Goal: Information Seeking & Learning: Find specific fact

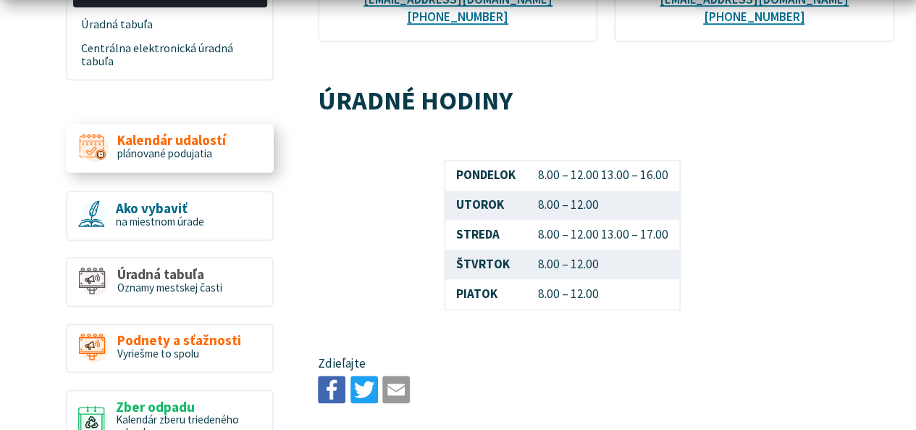
scroll to position [869, 0]
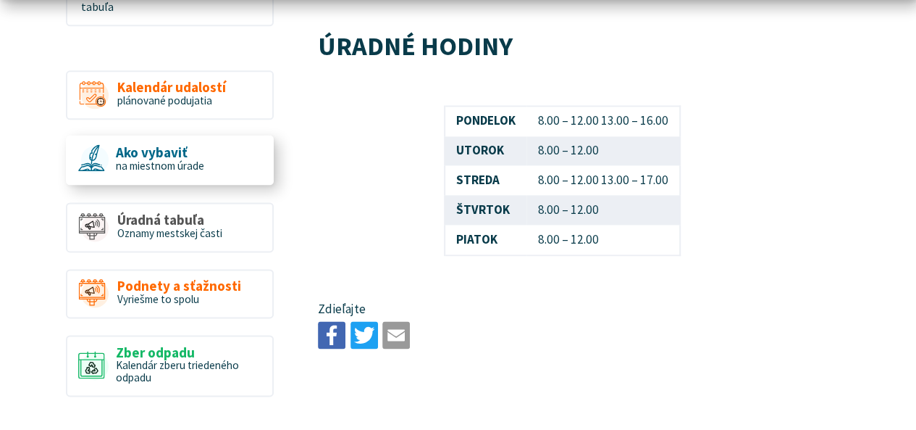
click at [188, 159] on span "na miestnom úrade" at bounding box center [160, 166] width 88 height 14
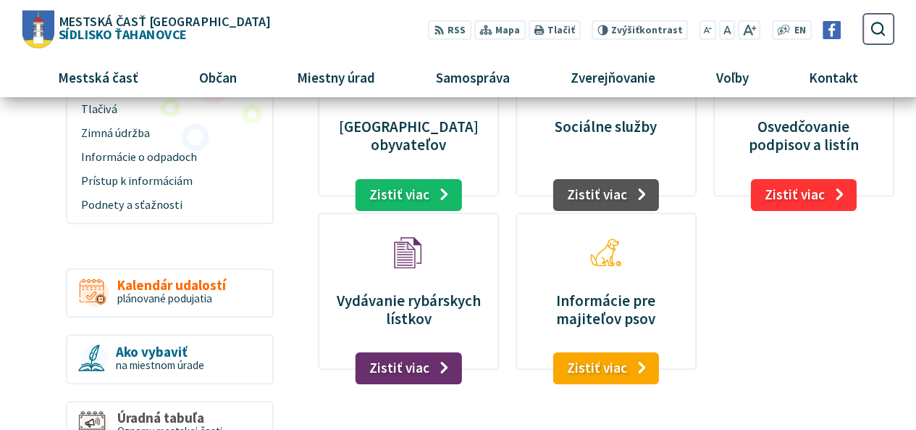
scroll to position [145, 0]
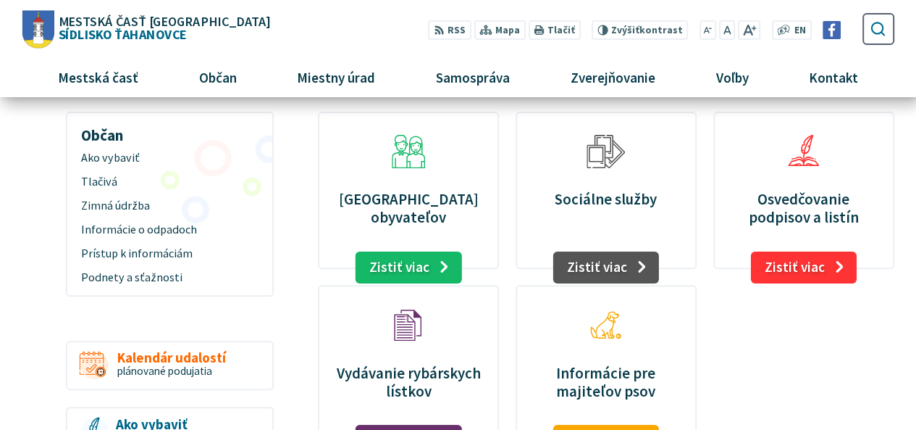
click at [878, 22] on use "submit" at bounding box center [878, 29] width 14 height 14
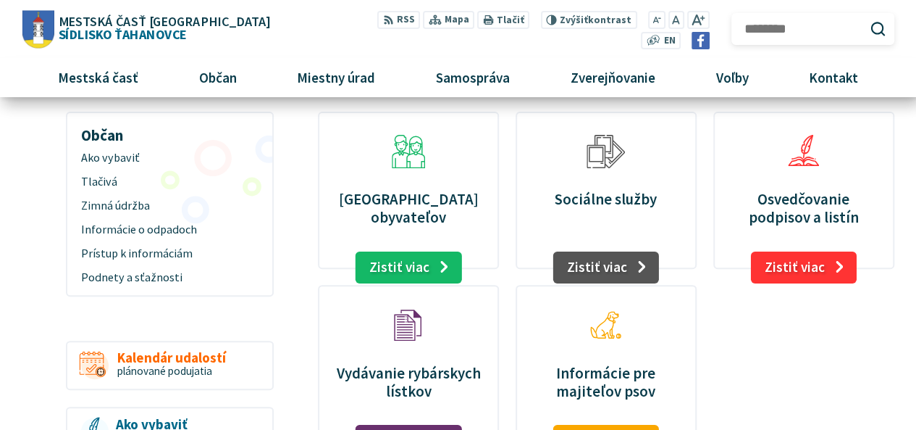
click at [782, 33] on input "Hľadať:" at bounding box center [813, 29] width 162 height 32
type input "**********"
click at [866, 17] on button "Odoslať vyhľadávací formulár" at bounding box center [878, 29] width 25 height 25
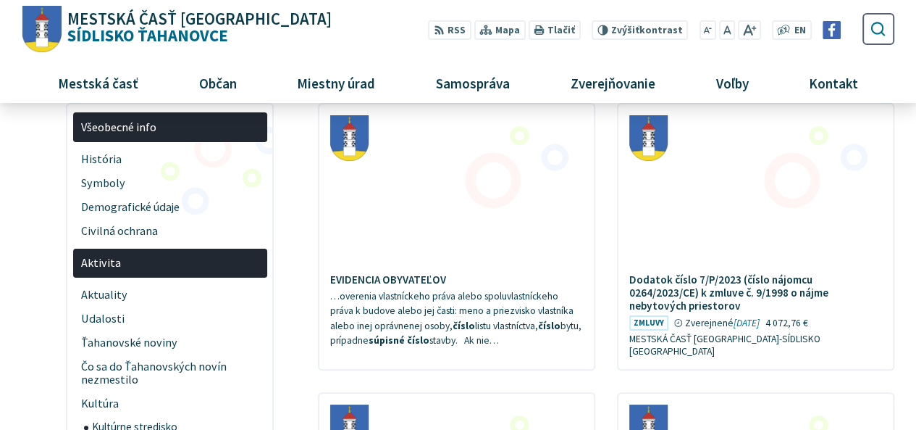
click at [887, 32] on icon "submit" at bounding box center [878, 28] width 17 height 17
click at [890, 26] on button "Odoslať vyhľadávací formulár" at bounding box center [878, 29] width 25 height 25
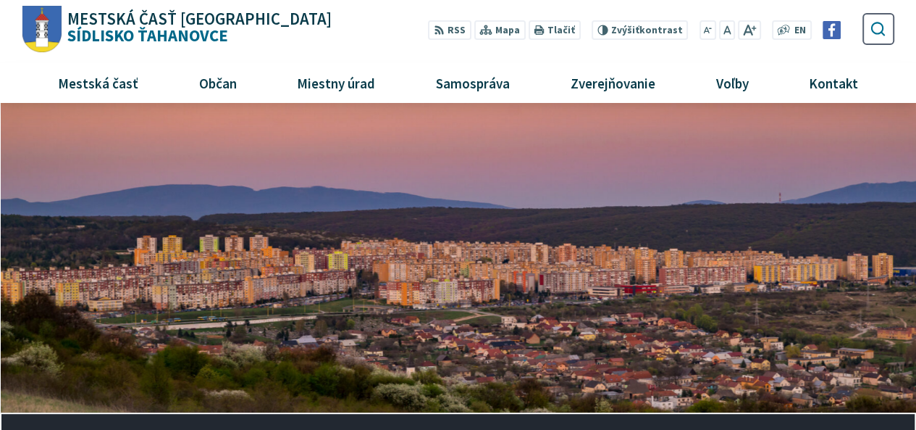
click at [885, 30] on icon "submit" at bounding box center [878, 28] width 17 height 17
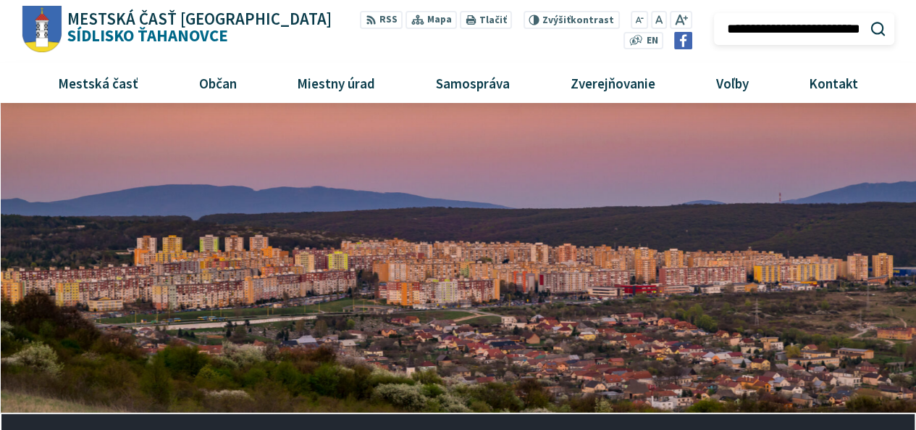
scroll to position [0, 16]
type input "**********"
click at [866, 17] on button "Odoslať vyhľadávací formulár" at bounding box center [878, 29] width 25 height 25
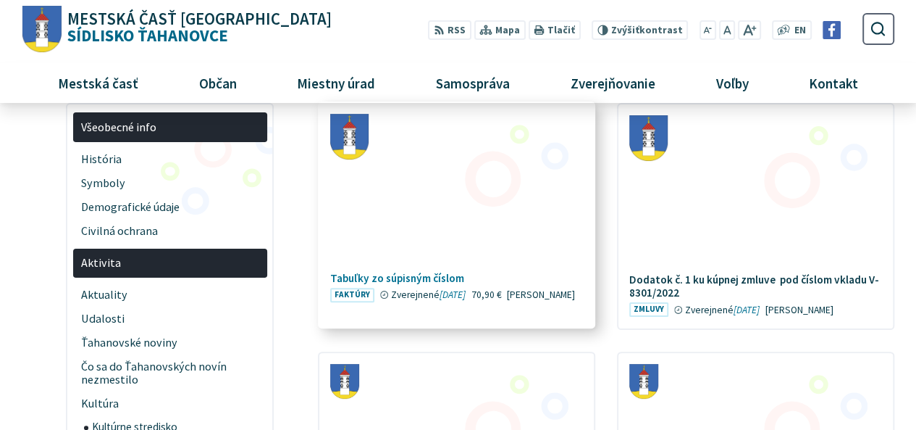
click at [447, 275] on h4 "Tabuľky zo súpisným číslom" at bounding box center [456, 278] width 252 height 13
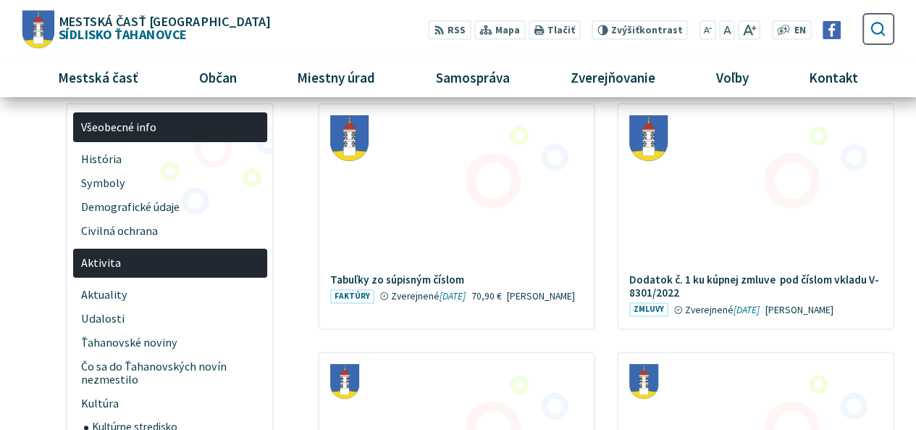
click at [874, 30] on icon "submit" at bounding box center [878, 28] width 17 height 17
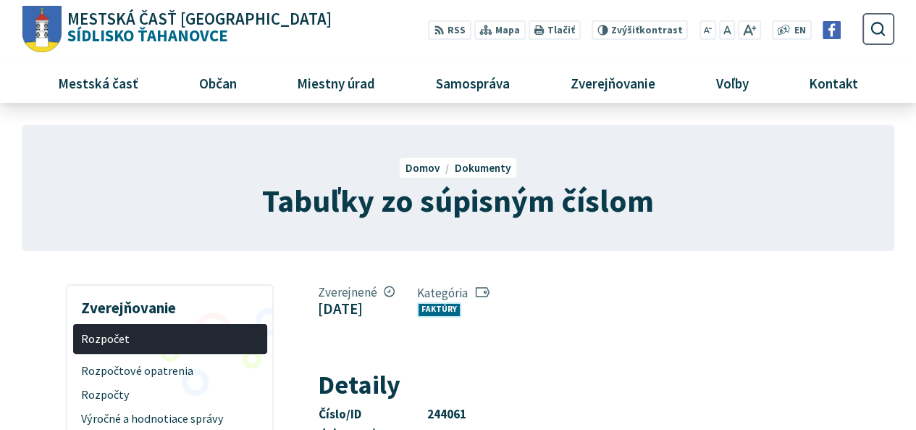
click at [461, 308] on link "Faktúry" at bounding box center [439, 309] width 44 height 15
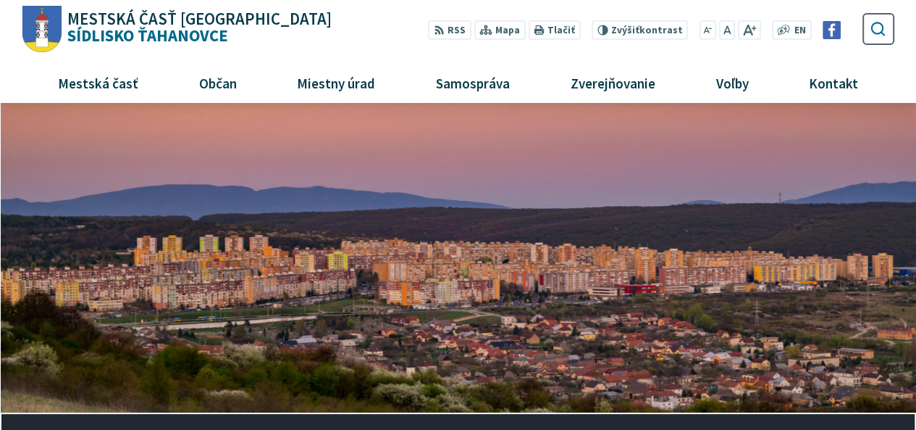
click at [876, 22] on icon "submit" at bounding box center [878, 28] width 17 height 17
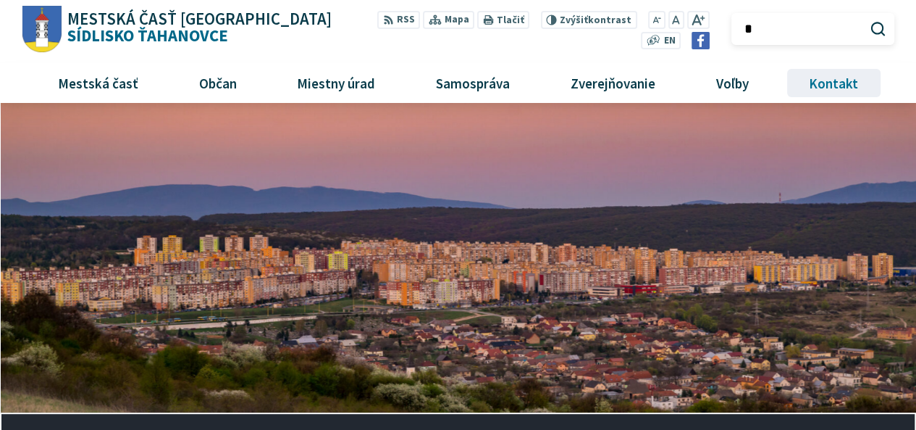
type input "**********"
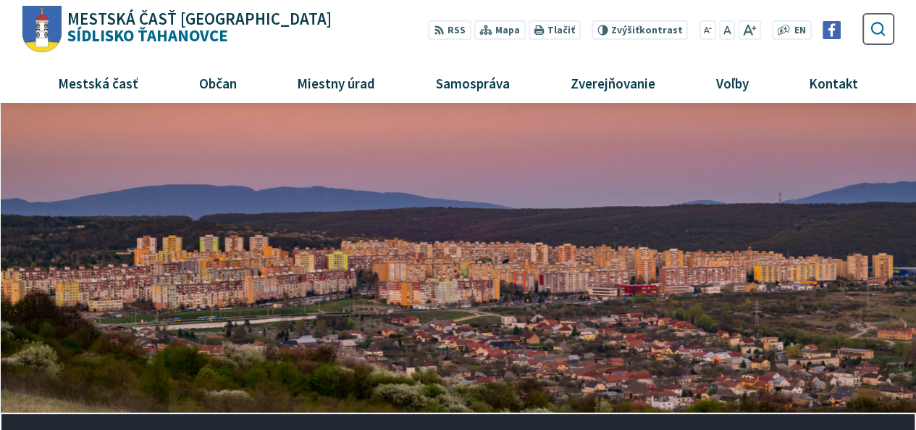
click at [878, 28] on use "submit" at bounding box center [878, 29] width 14 height 14
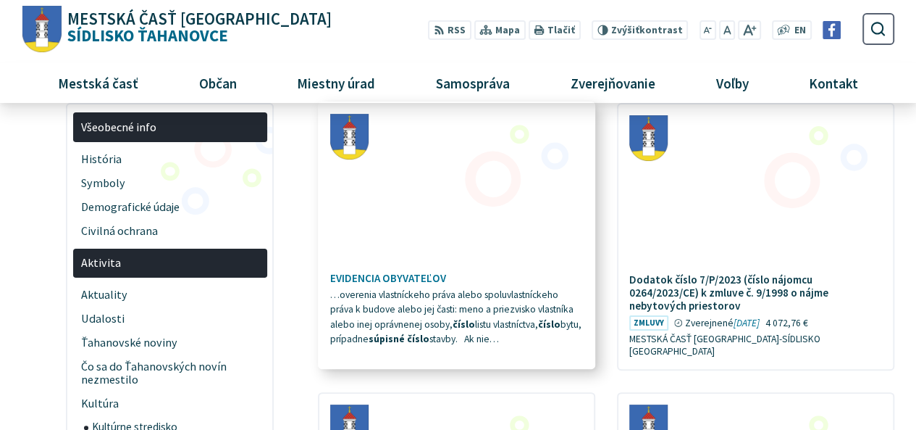
click at [475, 308] on span "…overenia vlastníckeho práva alebo spoluvlastníckeho práva k budove alebo jej č…" at bounding box center [455, 316] width 251 height 57
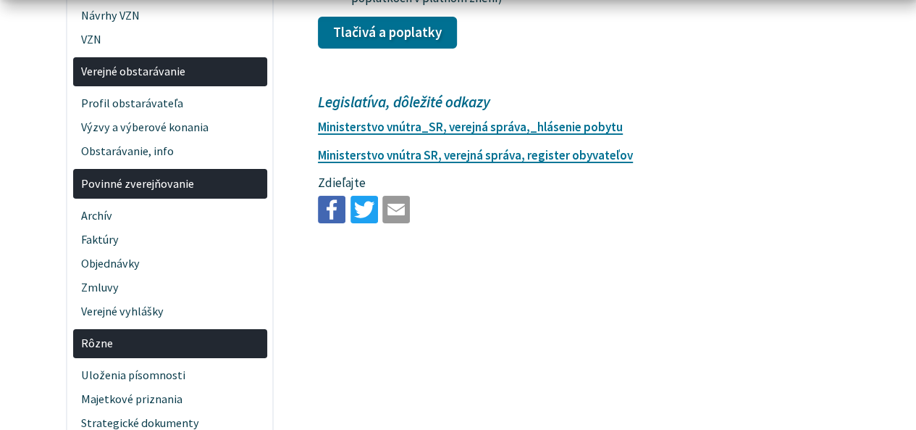
scroll to position [2680, 0]
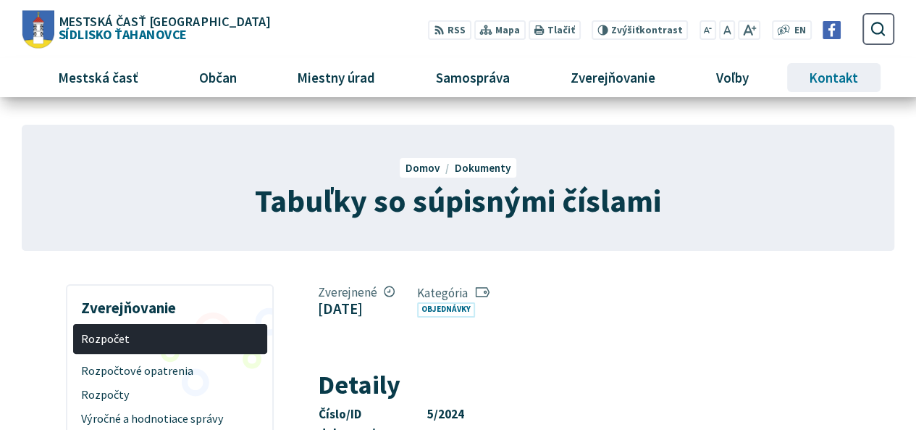
click at [821, 78] on span "Kontakt" at bounding box center [834, 77] width 60 height 39
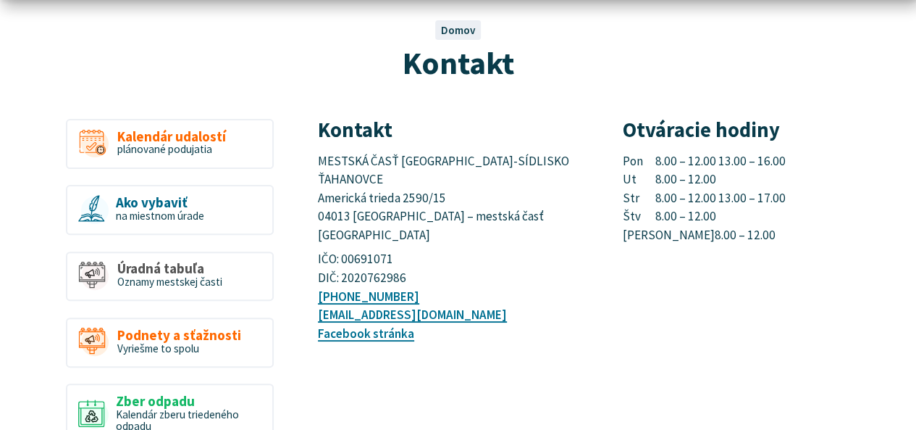
scroll to position [145, 0]
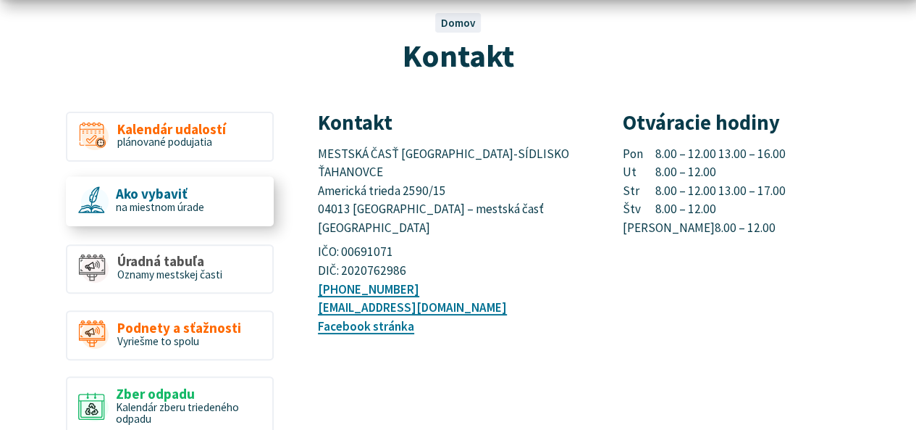
click at [164, 201] on span "na miestnom úrade" at bounding box center [160, 207] width 88 height 14
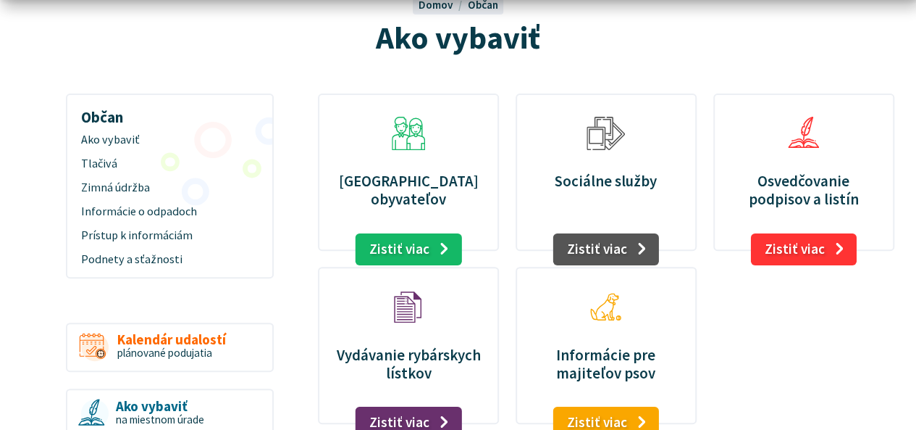
scroll to position [217, 0]
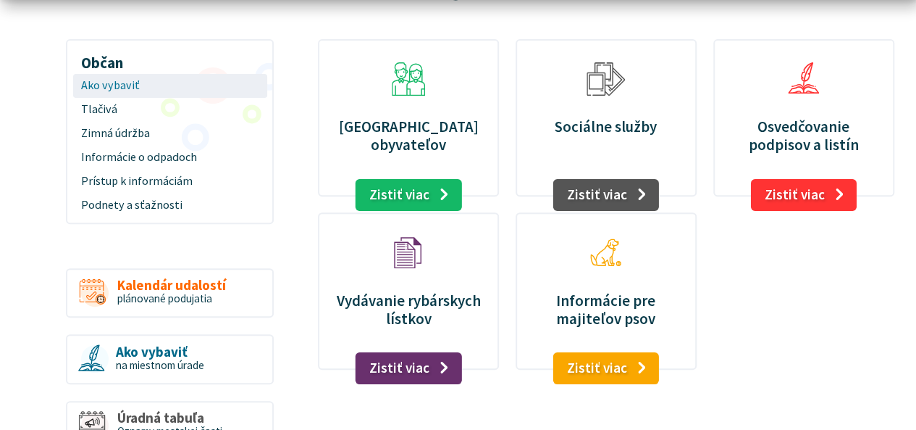
click at [120, 85] on span "Ako vybaviť" at bounding box center [169, 86] width 177 height 24
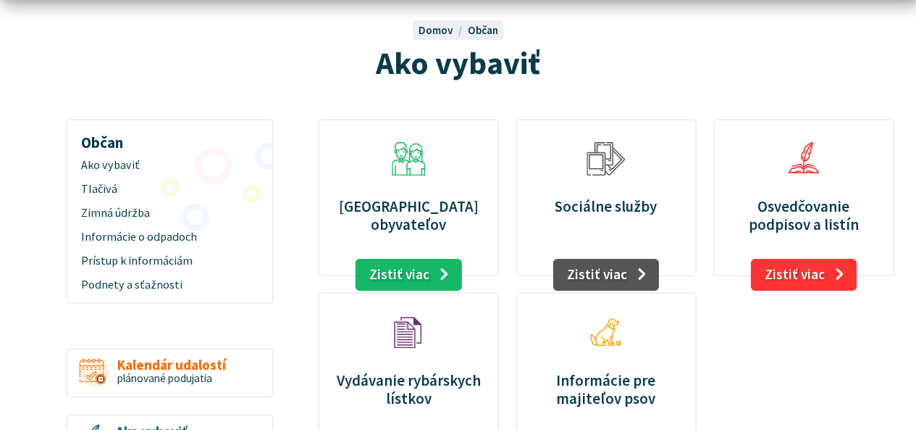
scroll to position [145, 0]
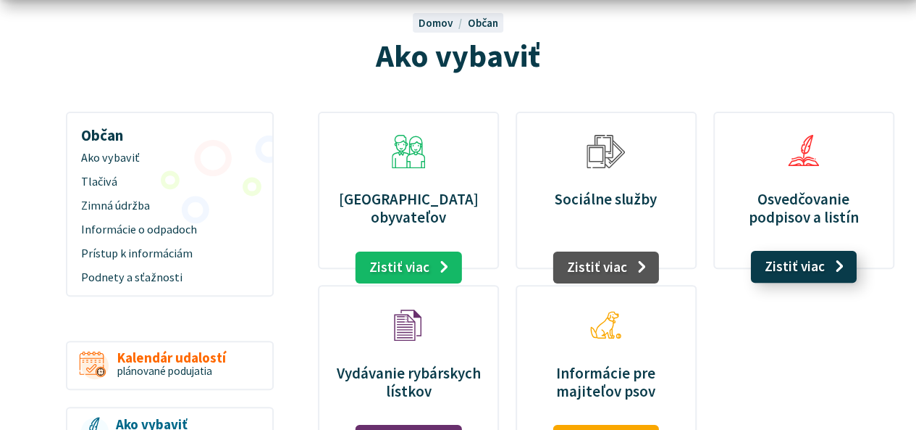
click at [798, 270] on link "Zistiť viac" at bounding box center [803, 267] width 106 height 32
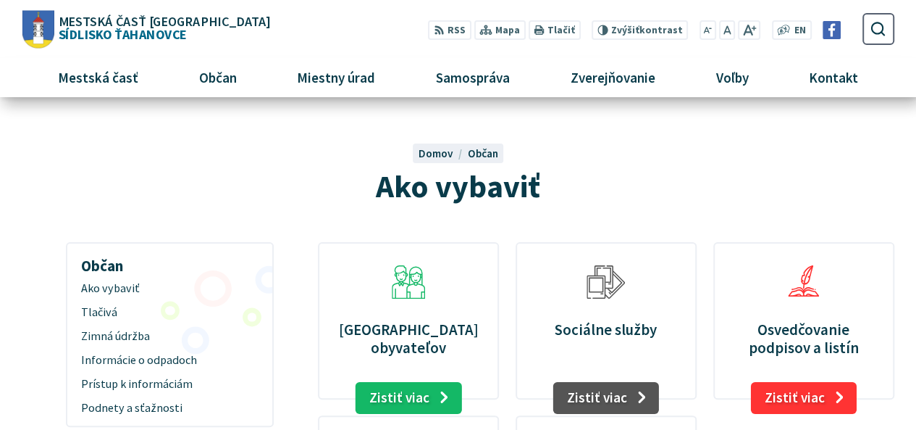
scroll to position [0, 0]
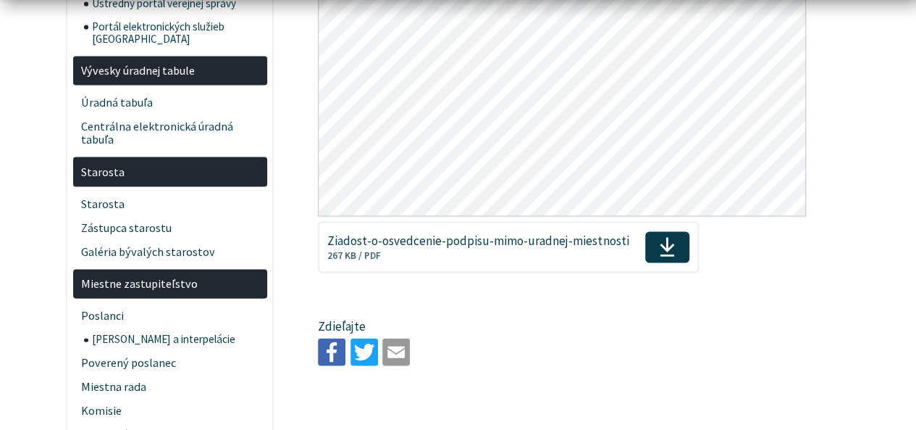
scroll to position [1449, 0]
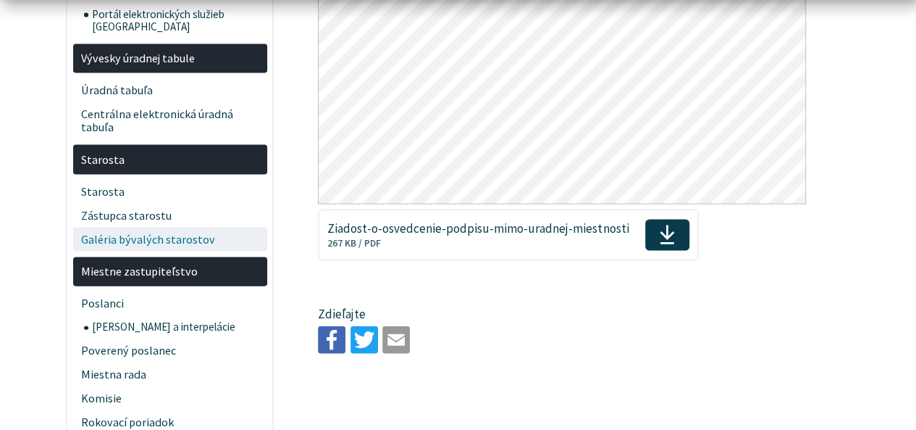
click at [202, 227] on span "Galéria bývalých starostov" at bounding box center [169, 239] width 177 height 24
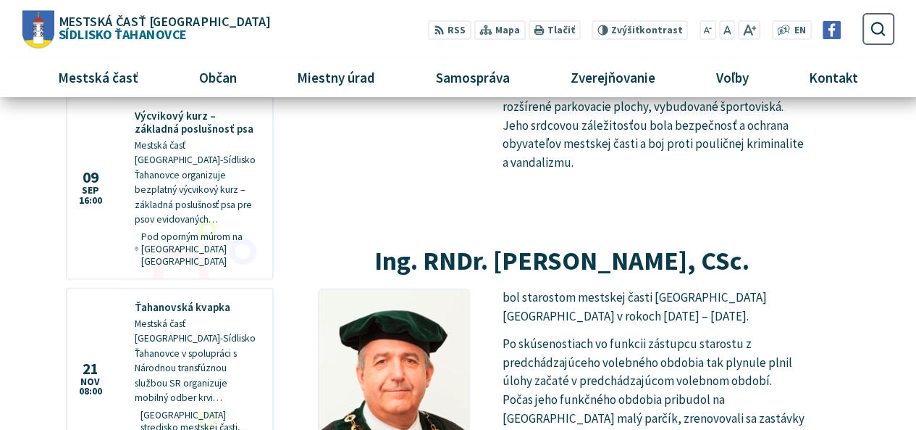
scroll to position [1776, 0]
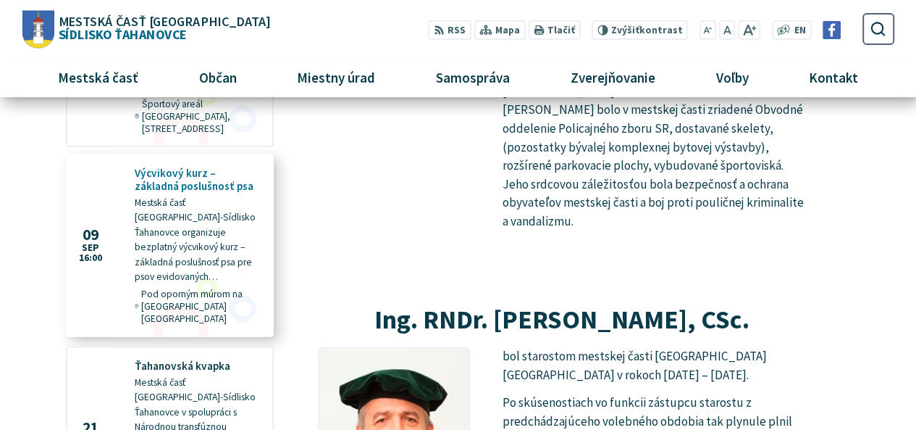
click at [197, 212] on figure at bounding box center [169, 245] width 205 height 180
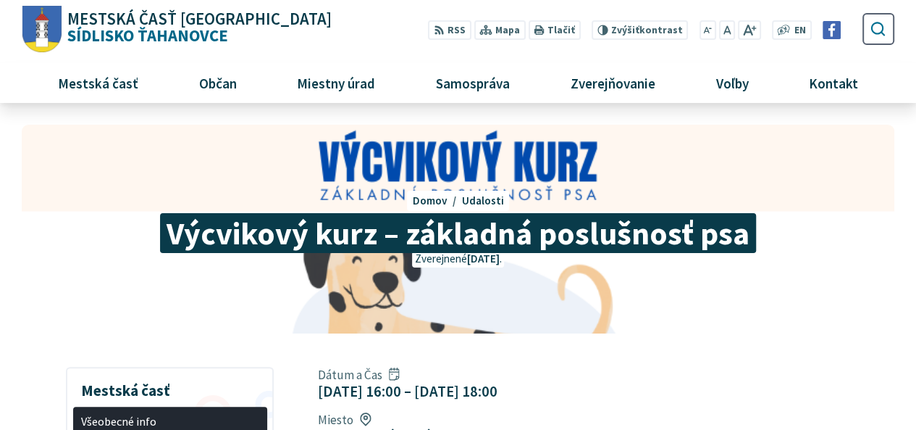
click at [880, 34] on icon "submit" at bounding box center [878, 28] width 17 height 17
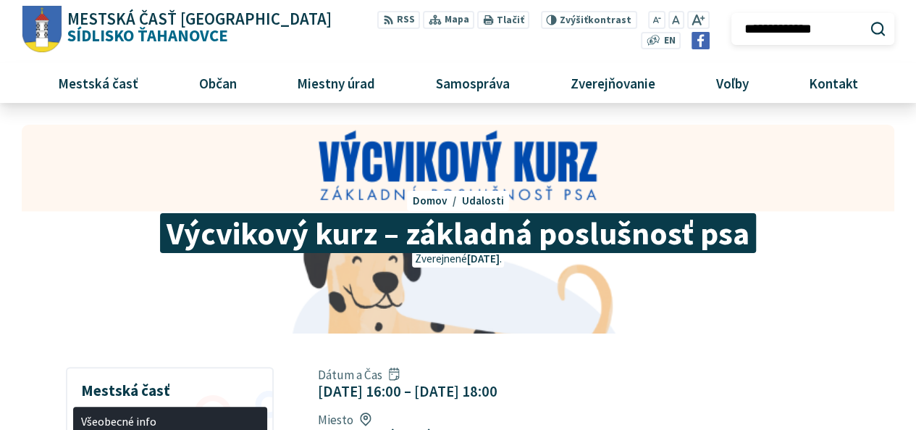
type input "**********"
click at [866, 17] on button "Odoslať vyhľadávací formulár" at bounding box center [878, 29] width 25 height 25
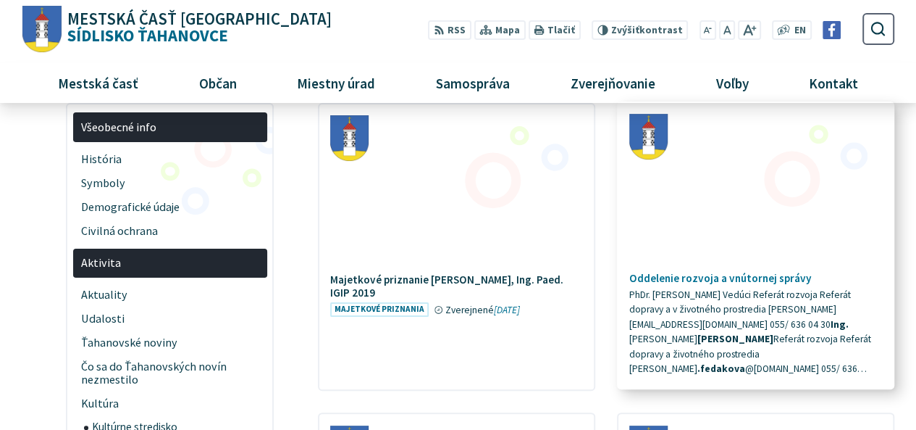
click at [713, 313] on span "PhDr. [PERSON_NAME] Vedúci Referát rozvoja Referát dopravy a v životného prostr…" at bounding box center [750, 331] width 242 height 87
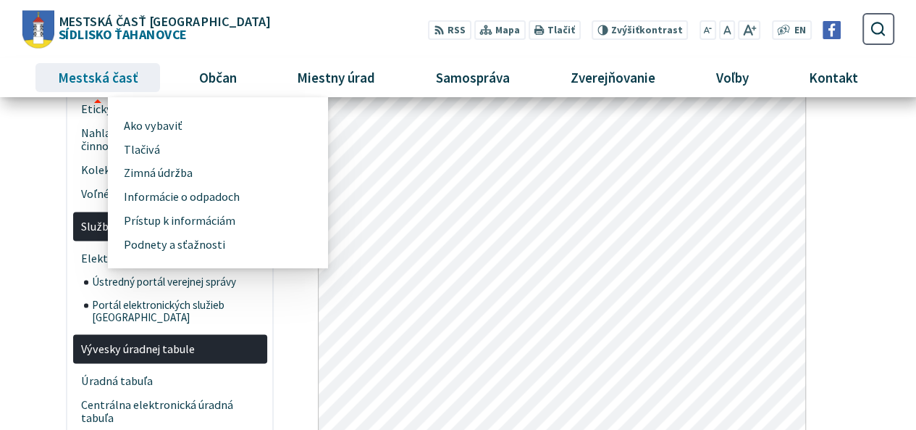
scroll to position [1087, 0]
